Goal: Find specific page/section: Find specific page/section

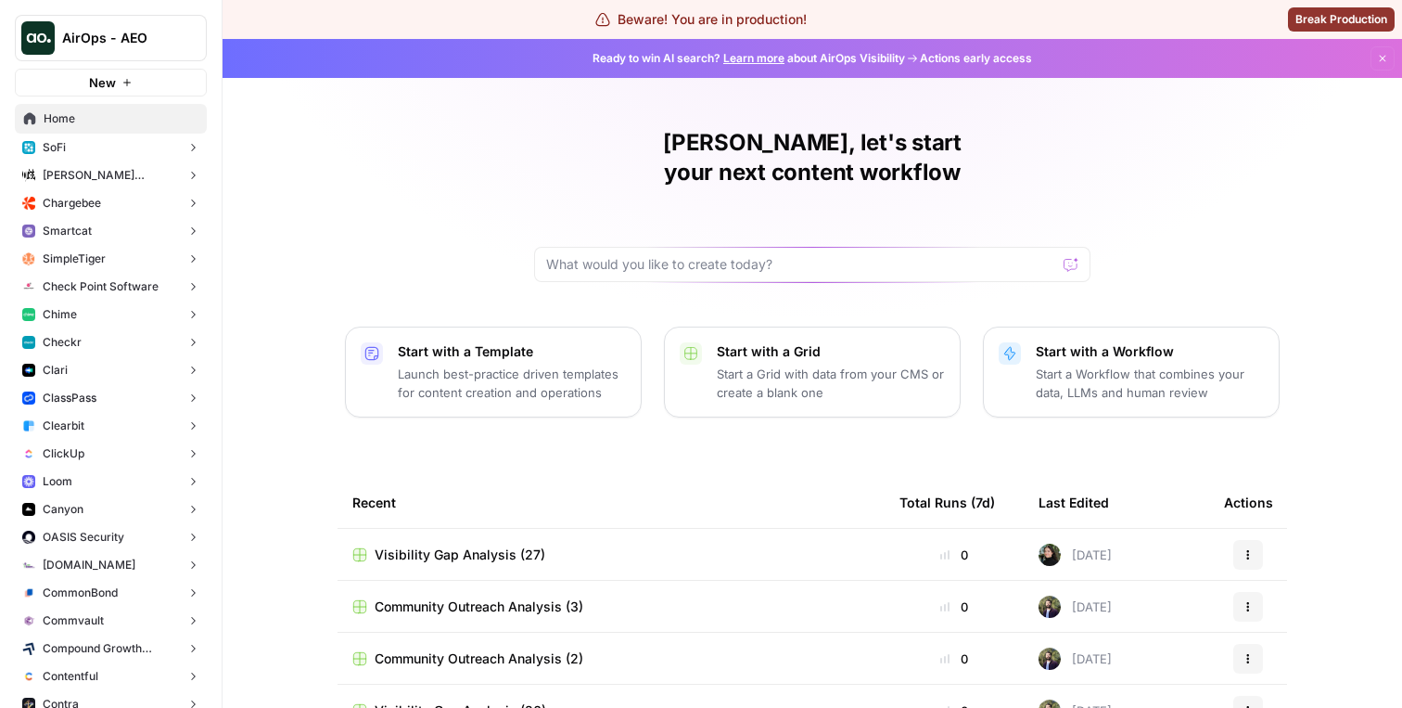
click at [165, 51] on button "AirOps - AEO" at bounding box center [111, 38] width 192 height 46
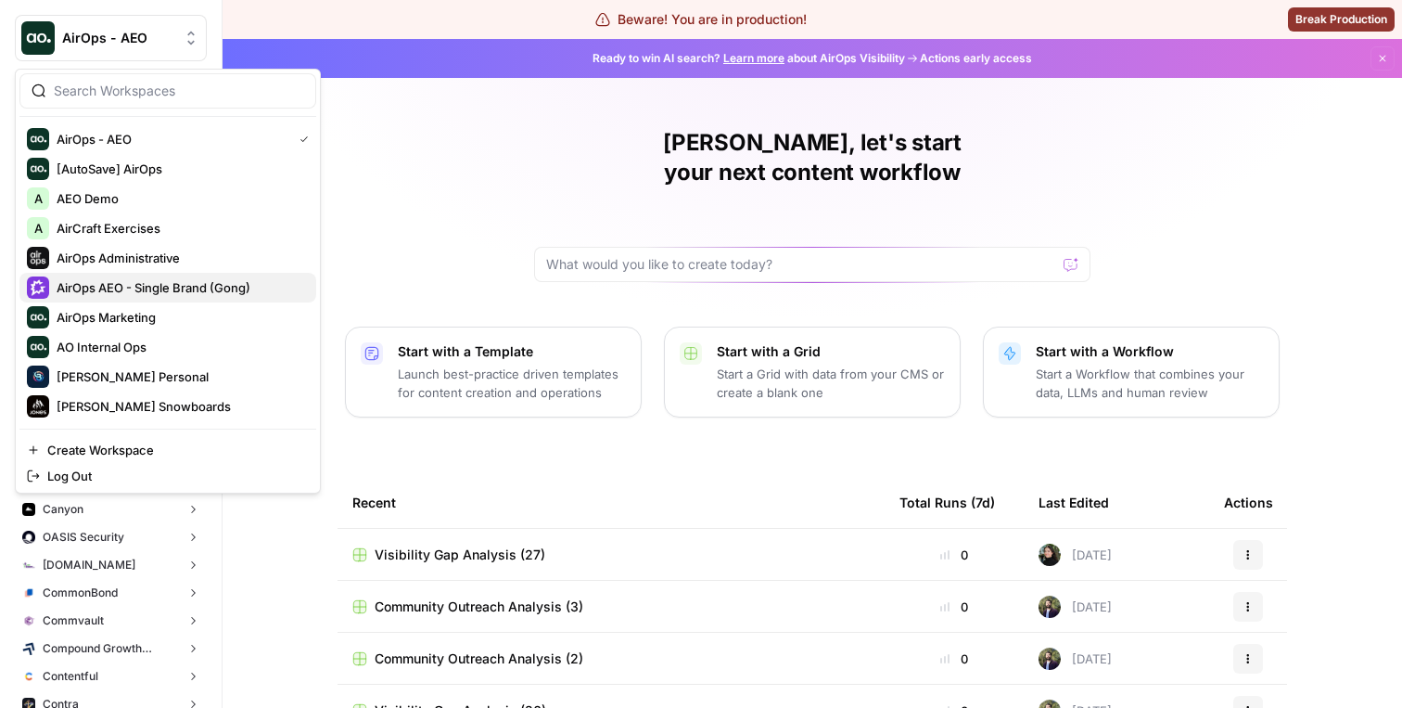
click at [113, 279] on span "AirOps AEO - Single Brand (Gong)" at bounding box center [179, 287] width 245 height 19
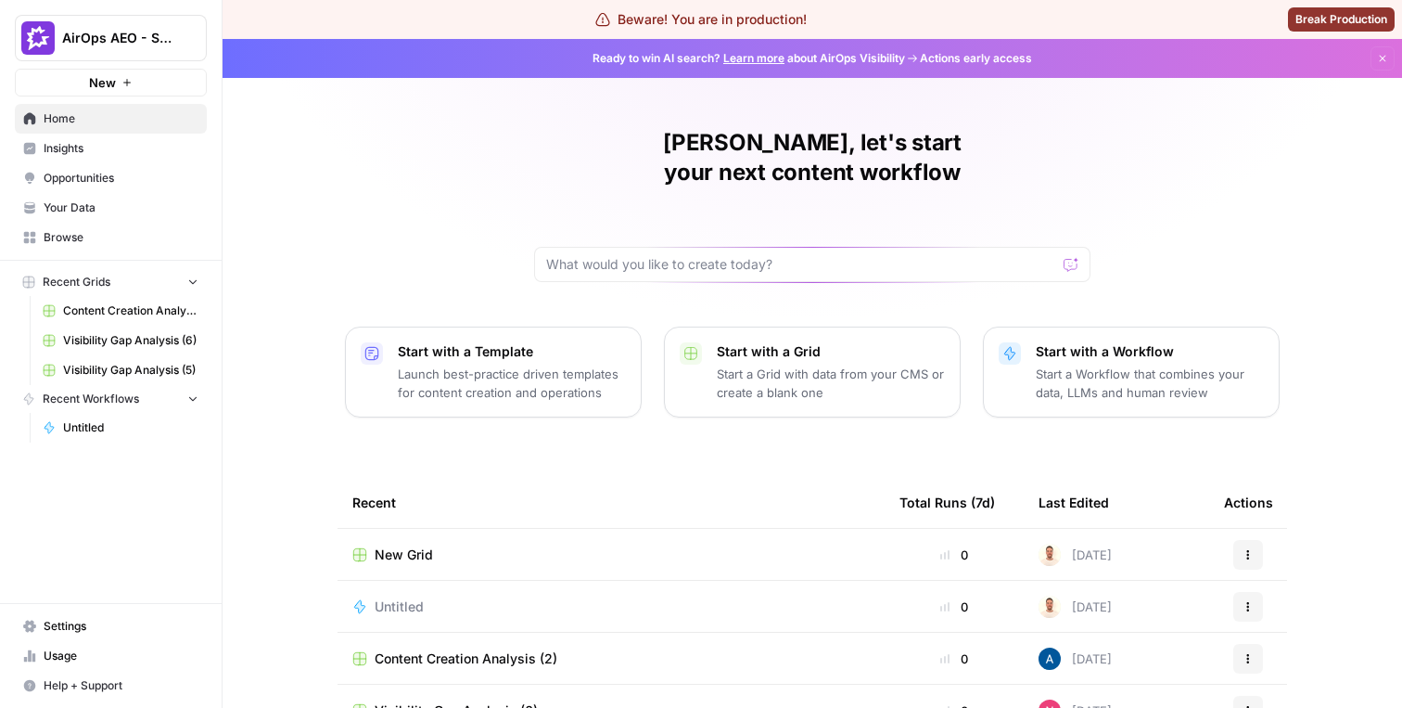
click at [133, 173] on span "Opportunities" at bounding box center [121, 178] width 155 height 17
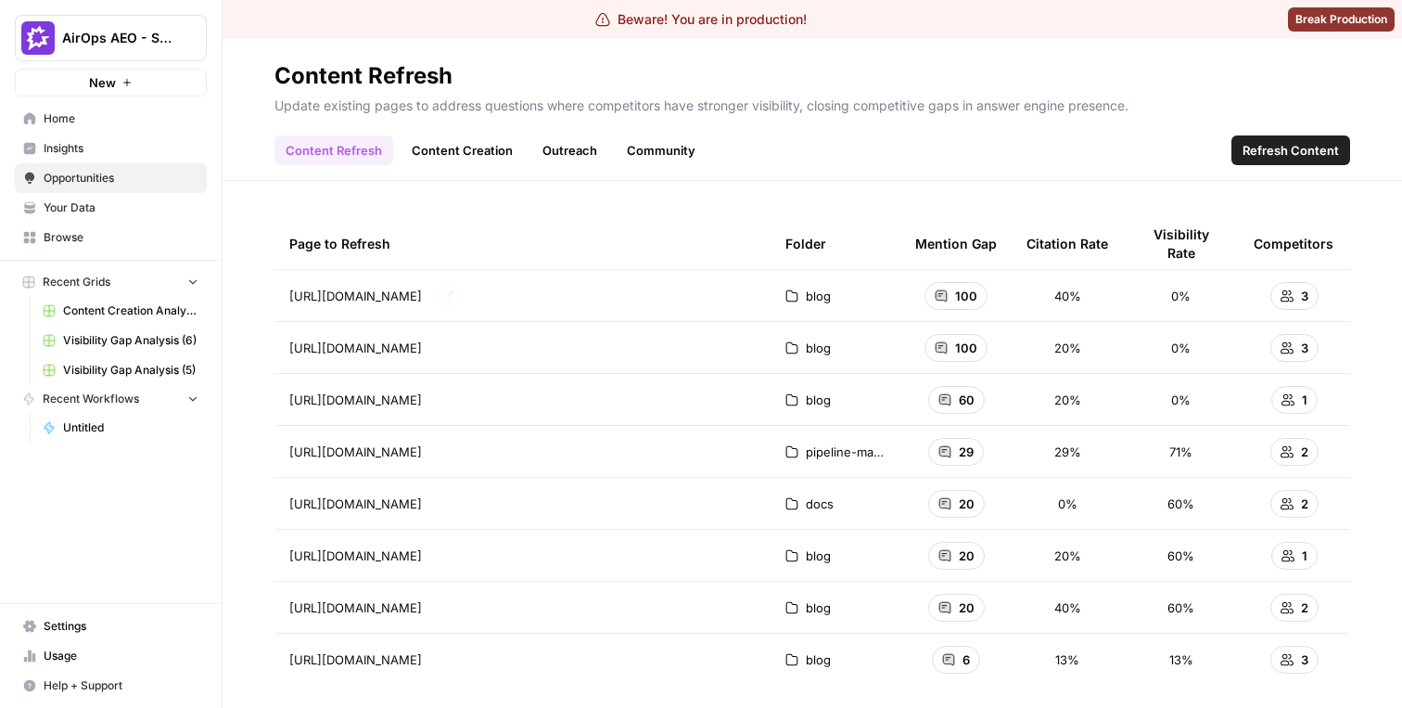
click at [571, 161] on link "Outreach" at bounding box center [569, 150] width 77 height 30
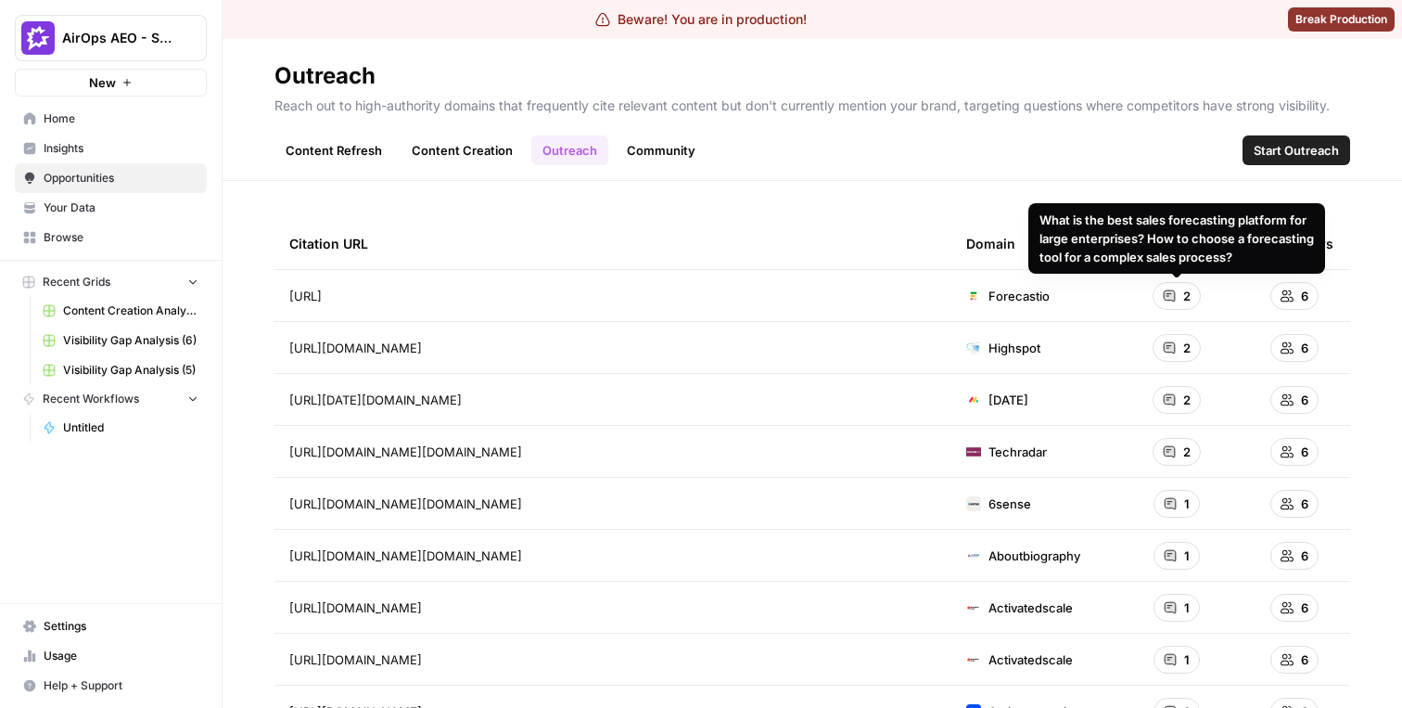
click at [1107, 303] on td "Forecastio" at bounding box center [1033, 295] width 162 height 51
